Goal: Task Accomplishment & Management: Manage account settings

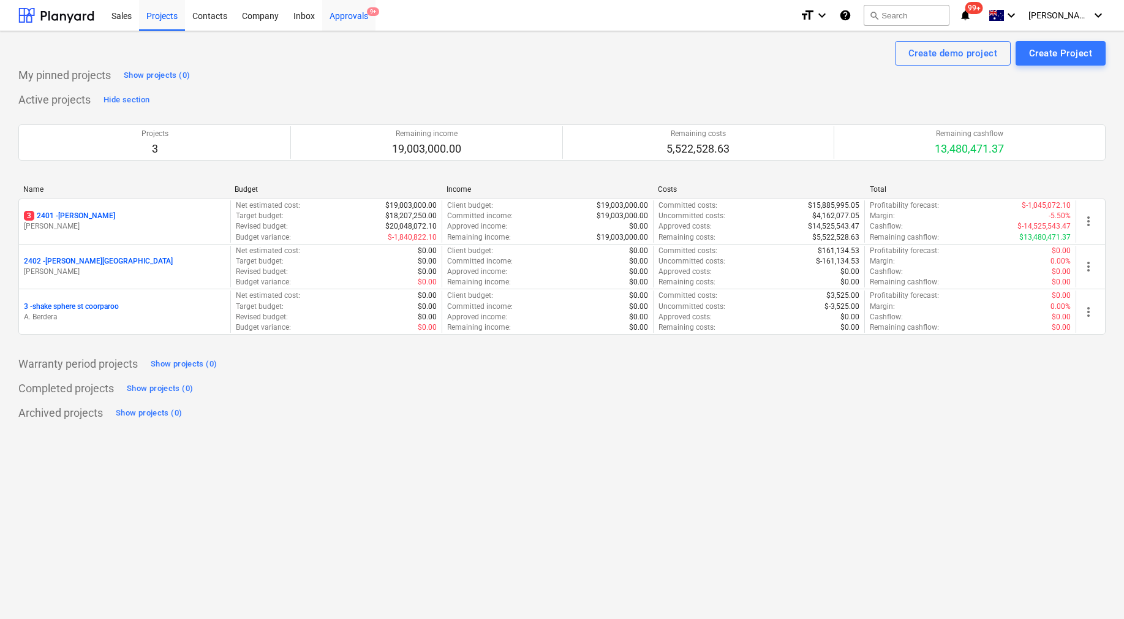
click at [355, 19] on div "Approvals 9+" at bounding box center [348, 14] width 53 height 31
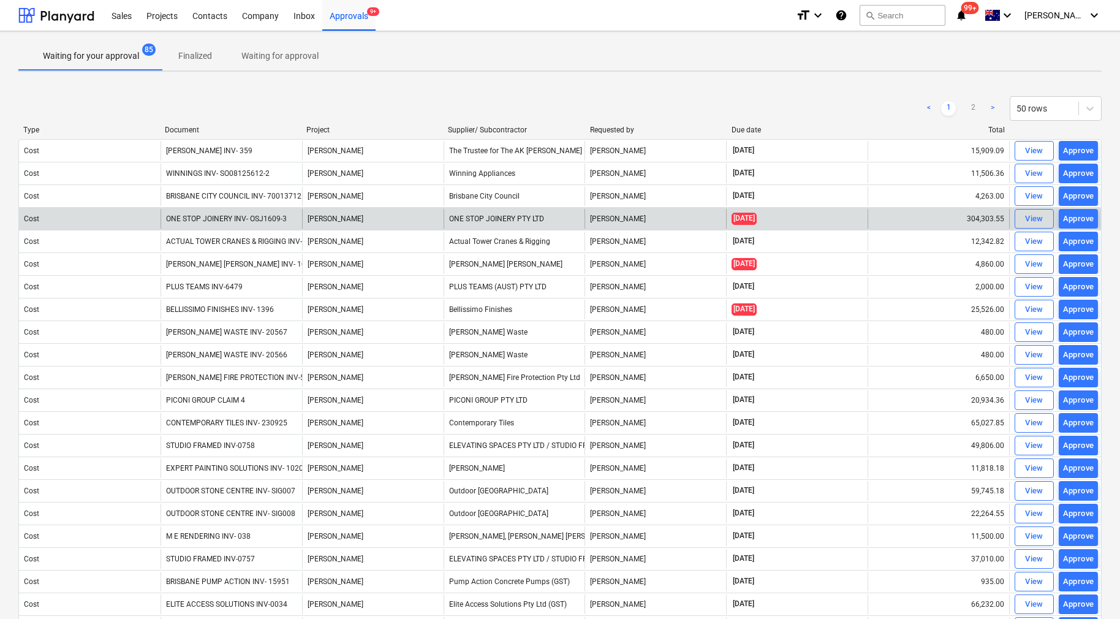
click at [1075, 224] on div "Approve" at bounding box center [1078, 219] width 31 height 14
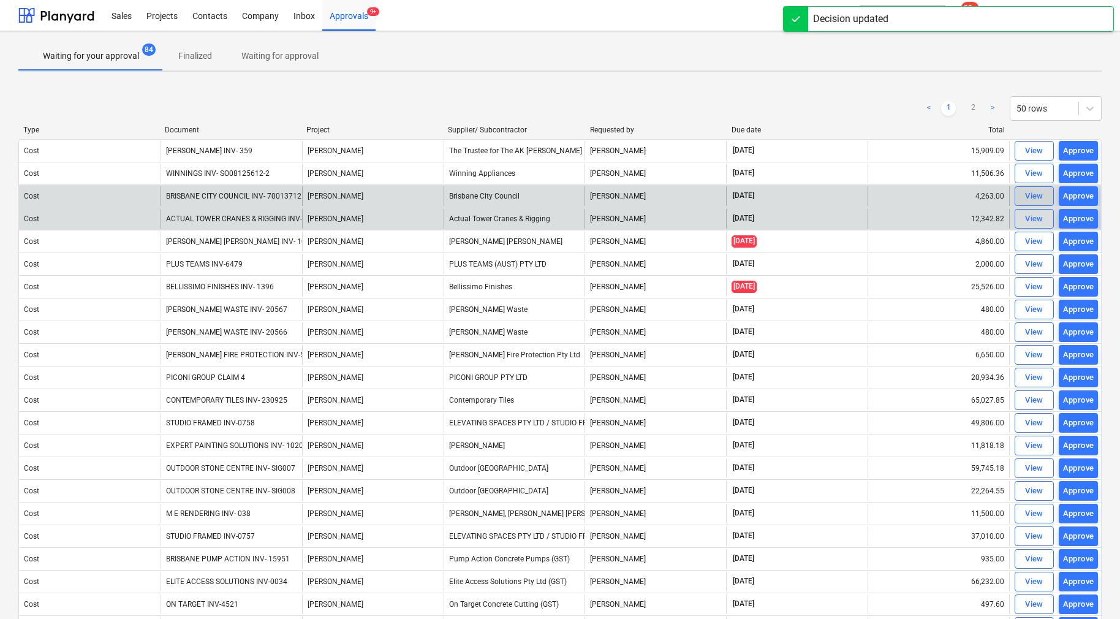
click at [1028, 199] on div "View" at bounding box center [1034, 196] width 18 height 14
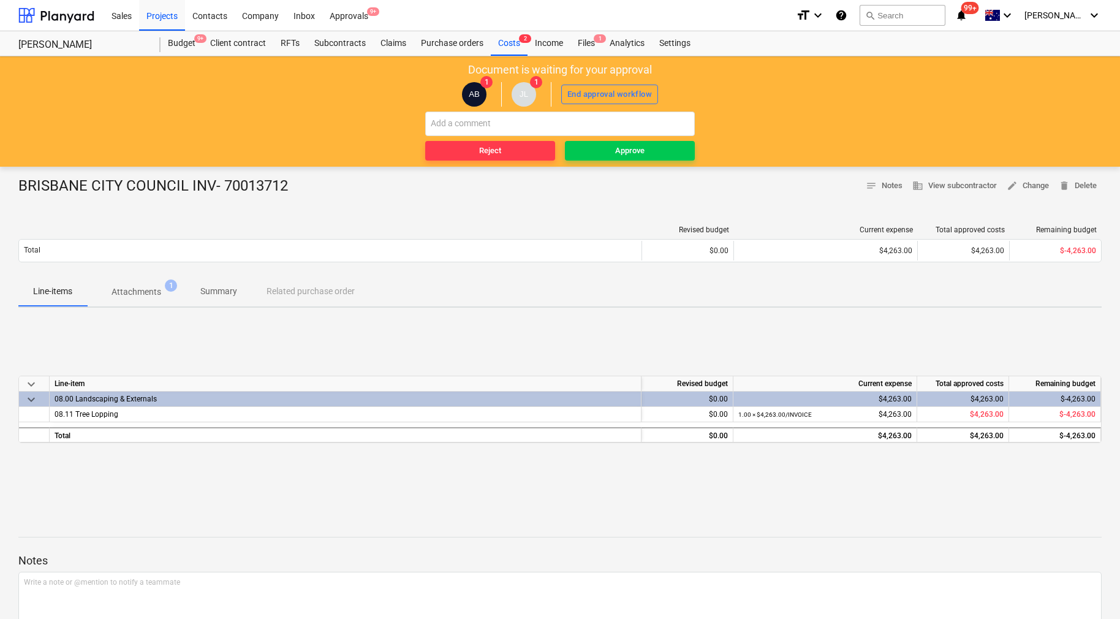
click at [138, 292] on p "Attachments" at bounding box center [137, 292] width 50 height 13
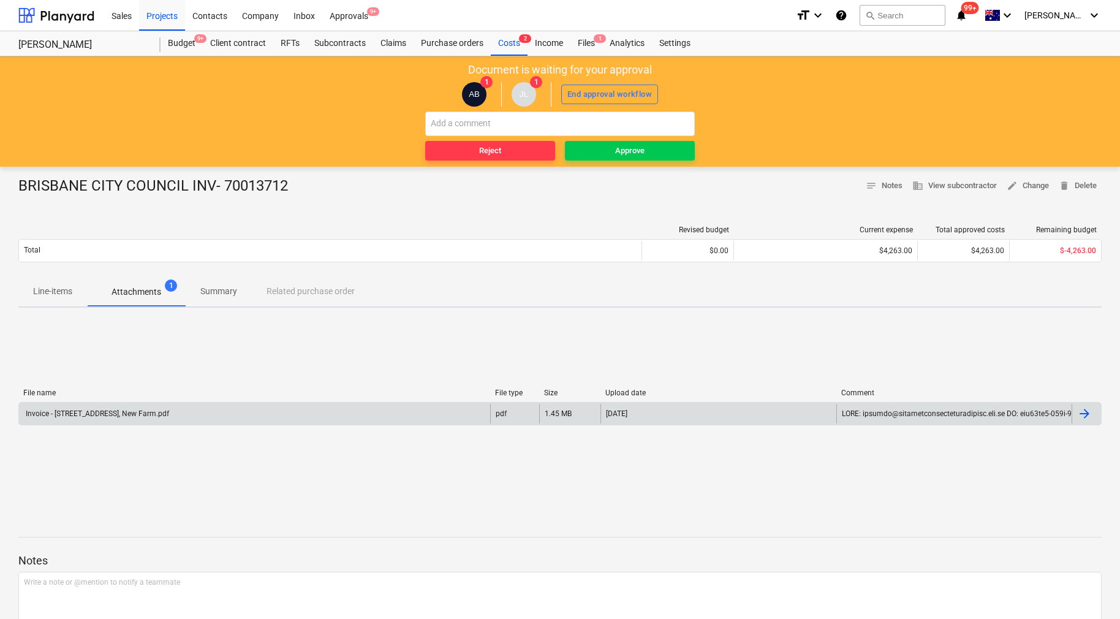
click at [1093, 417] on div at bounding box center [1086, 414] width 29 height 20
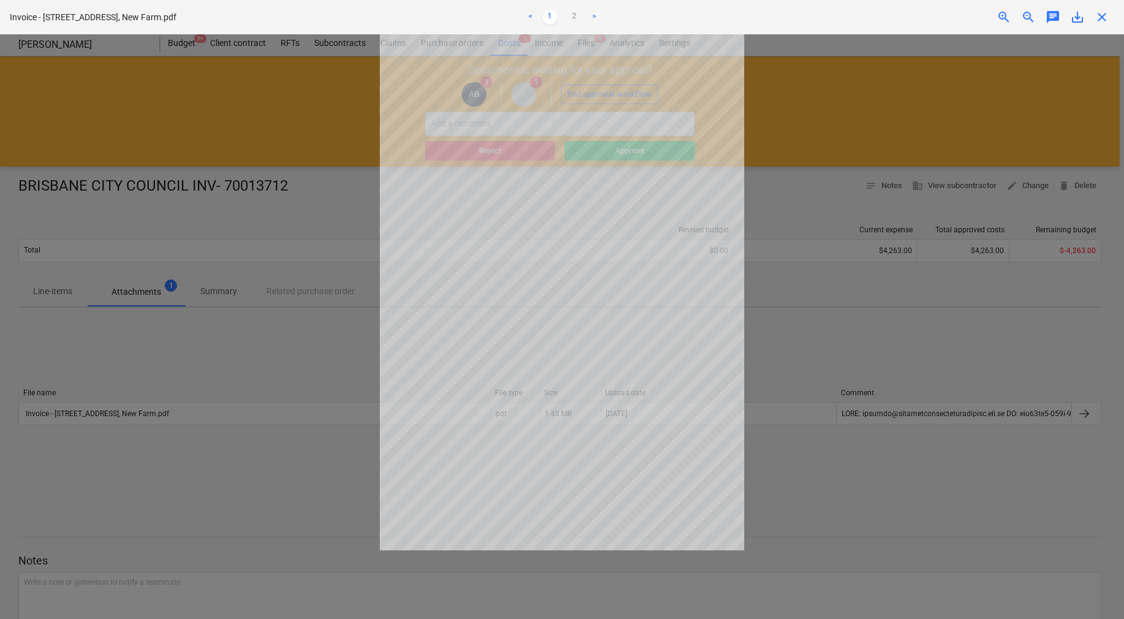
click at [1103, 25] on div "Invoice - [STREET_ADDRESS]pdf < 1 2 > zoom_in zoom_out chat 0 save_alt close" at bounding box center [562, 17] width 1124 height 34
click at [1101, 23] on span "close" at bounding box center [1102, 17] width 15 height 15
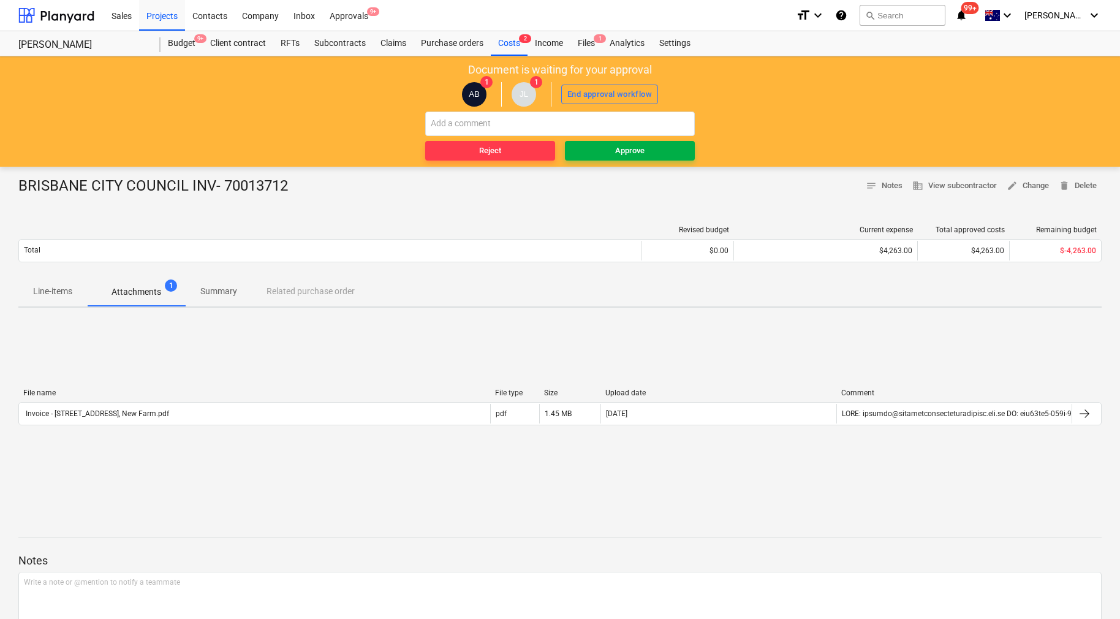
click at [662, 154] on span "Approve" at bounding box center [630, 151] width 120 height 14
